Goal: Task Accomplishment & Management: Use online tool/utility

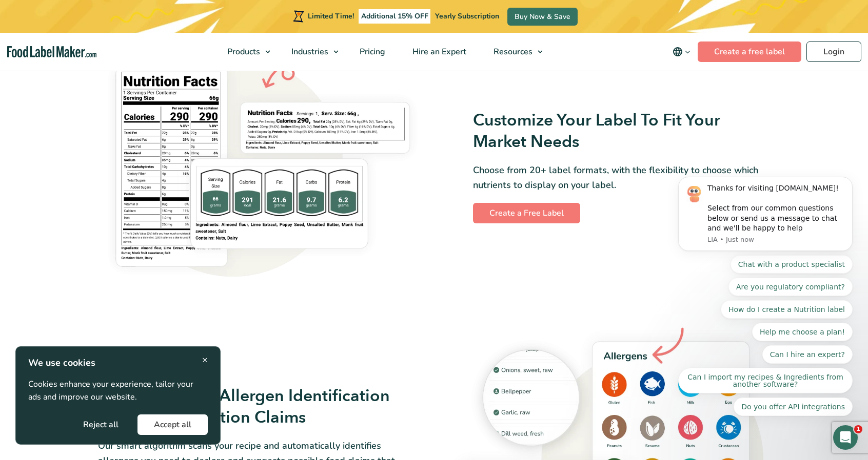
scroll to position [861, 0]
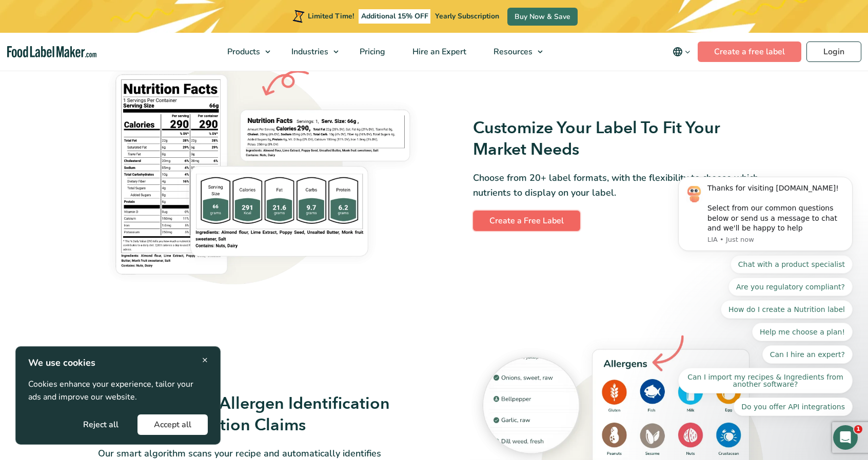
click at [541, 222] on link "Create a Free Label" at bounding box center [526, 221] width 107 height 21
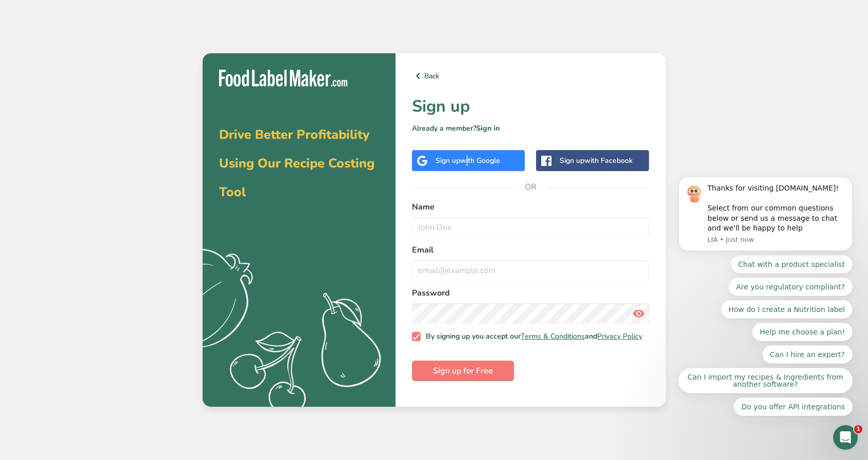
click at [464, 160] on span "with Google" at bounding box center [480, 161] width 40 height 10
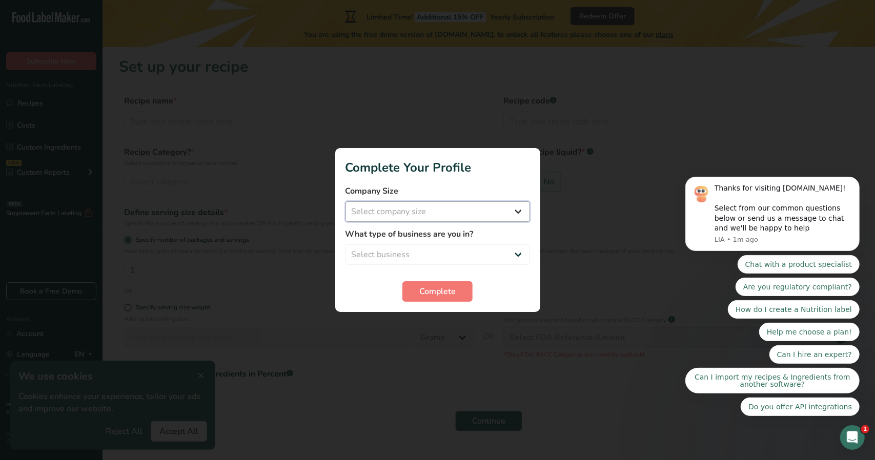
click at [515, 213] on select "Select company size Fewer than 10 Employees 10 to 50 Employees 51 to 500 Employ…" at bounding box center [438, 212] width 185 height 21
select select "1"
click at [346, 202] on select "Select company size Fewer than 10 Employees 10 to 50 Employees 51 to 500 Employ…" at bounding box center [438, 212] width 185 height 21
click at [490, 255] on select "Select business Packaged Food Manufacturer Restaurant & Cafe Bakery Meal Plans …" at bounding box center [438, 255] width 185 height 21
click at [346, 245] on select "Select business Packaged Food Manufacturer Restaurant & Cafe Bakery Meal Plans …" at bounding box center [438, 255] width 185 height 21
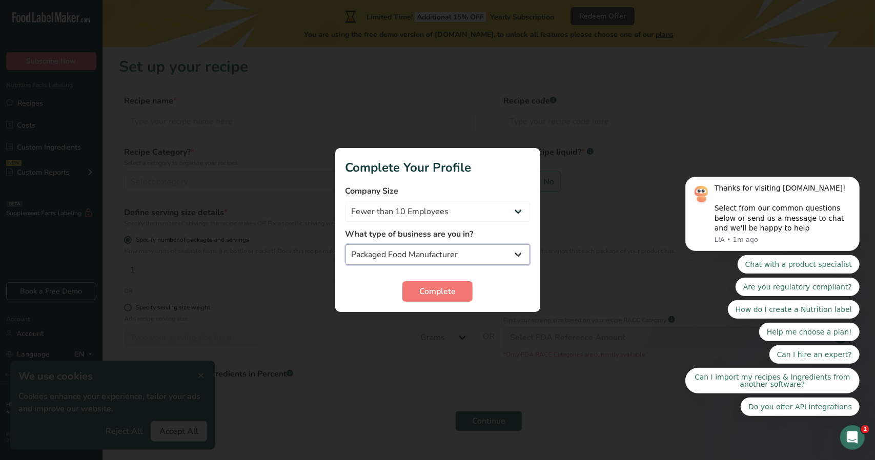
drag, startPoint x: 487, startPoint y: 254, endPoint x: 487, endPoint y: 259, distance: 5.6
click at [487, 255] on select "Packaged Food Manufacturer Restaurant & Cafe Bakery Meal Plans & Catering Compa…" at bounding box center [438, 255] width 185 height 21
select select "8"
click at [346, 245] on select "Packaged Food Manufacturer Restaurant & Cafe Bakery Meal Plans & Catering Compa…" at bounding box center [438, 255] width 185 height 21
drag, startPoint x: 459, startPoint y: 293, endPoint x: 458, endPoint y: 301, distance: 8.3
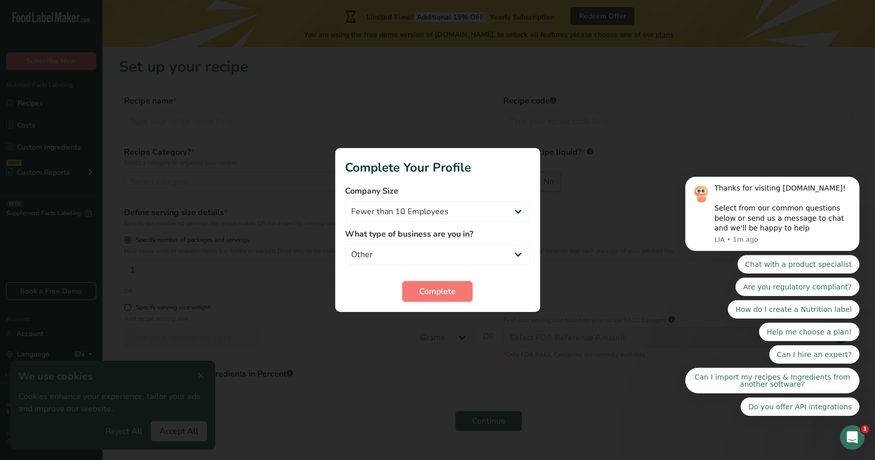
click at [458, 295] on button "Complete" at bounding box center [437, 291] width 70 height 21
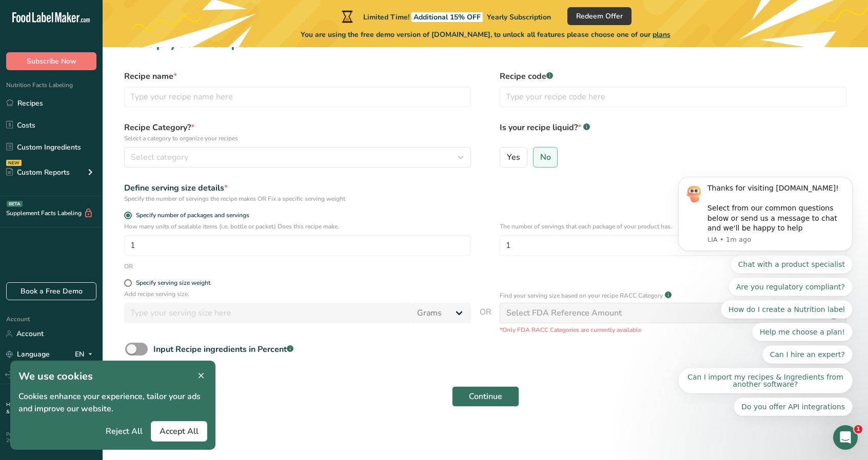
scroll to position [27, 0]
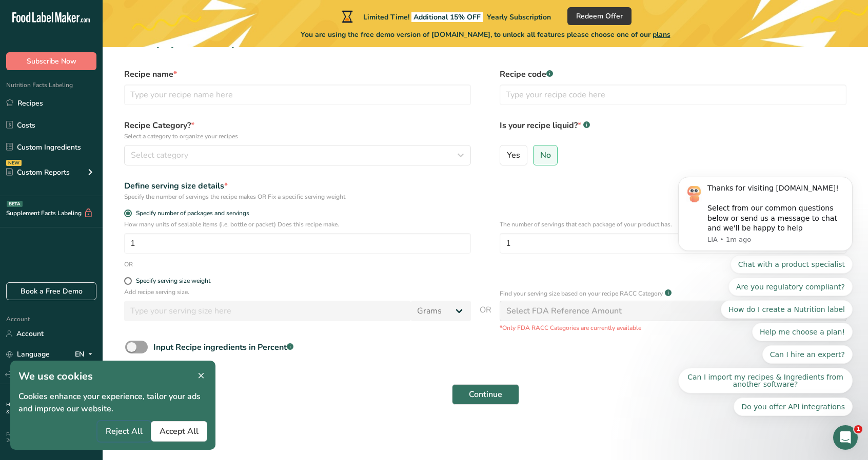
drag, startPoint x: 125, startPoint y: 431, endPoint x: 204, endPoint y: 406, distance: 82.4
click at [125, 431] on span "Reject All" at bounding box center [124, 432] width 37 height 12
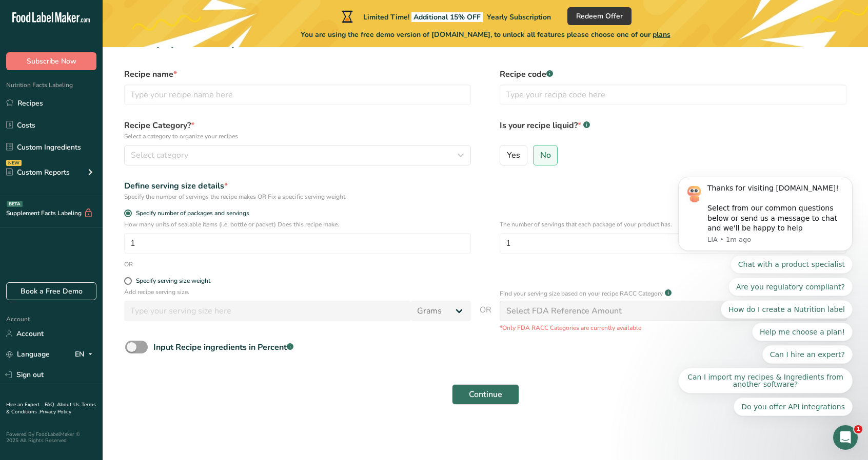
drag, startPoint x: 657, startPoint y: 425, endPoint x: 660, endPoint y: 429, distance: 5.3
click at [659, 427] on section "Set up your recipe Recipe name * Recipe code .a-a{fill:#347362;}.b-a{fill:#fff;…" at bounding box center [485, 224] width 765 height 407
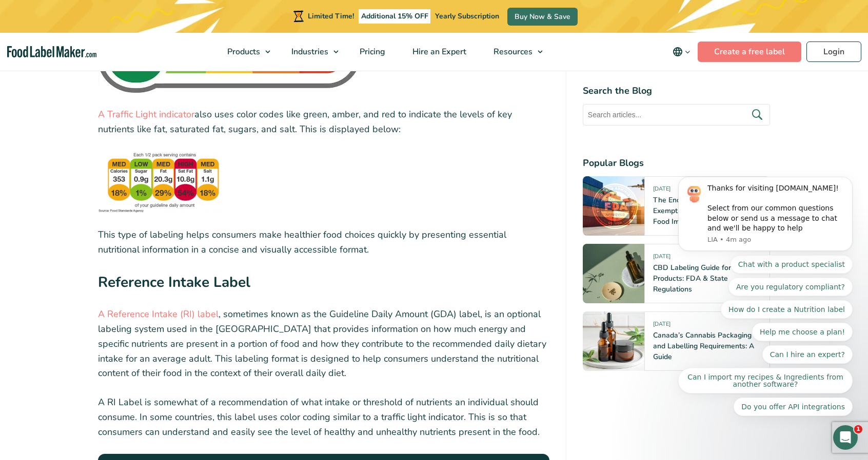
drag, startPoint x: 875, startPoint y: 30, endPoint x: 59, endPoint y: 153, distance: 824.4
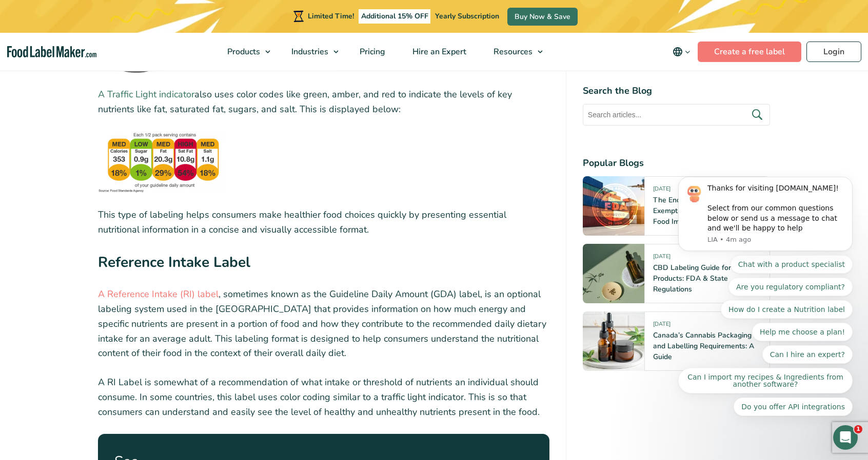
click at [174, 93] on link "A Traffic Light indicator" at bounding box center [146, 94] width 96 height 12
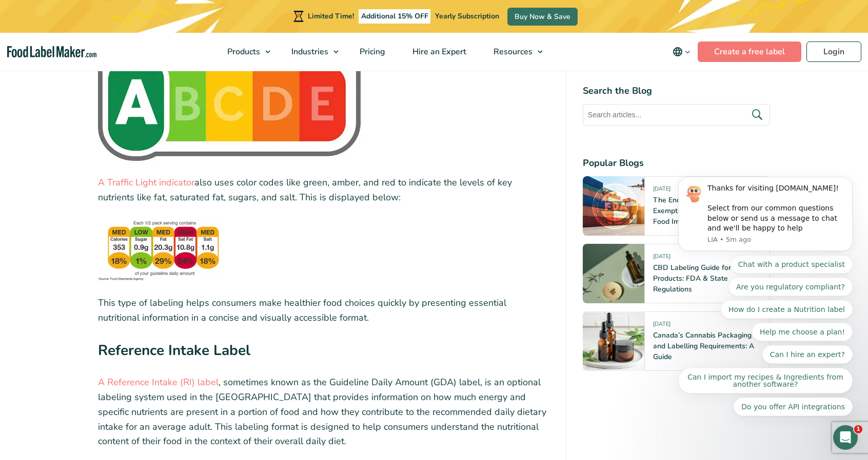
scroll to position [1878, 0]
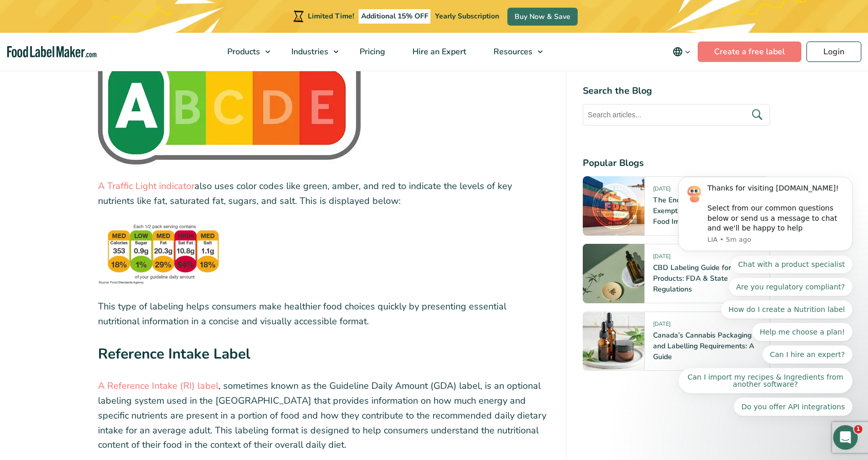
click at [185, 259] on img at bounding box center [162, 254] width 128 height 63
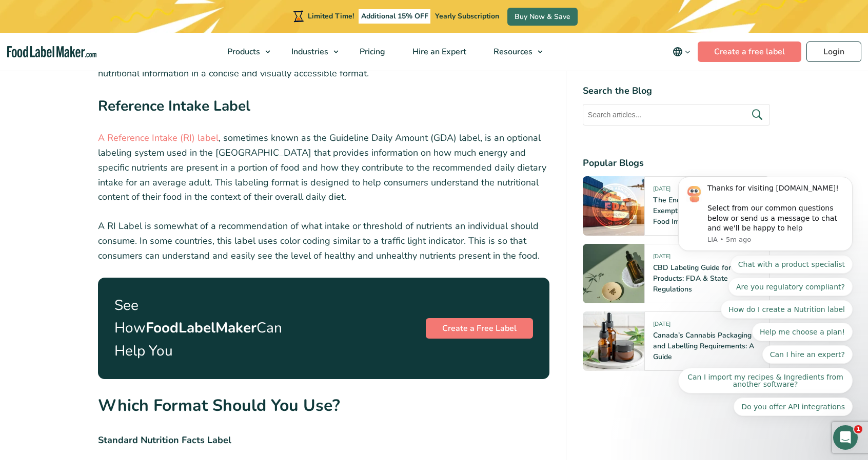
scroll to position [2134, 0]
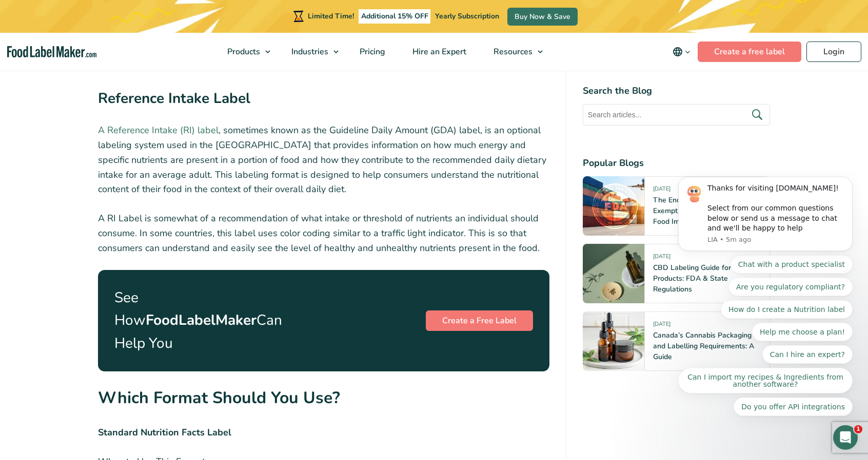
click at [157, 131] on link "A Reference Intake (RI) label" at bounding box center [158, 130] width 120 height 12
